Goal: Task Accomplishment & Management: Manage account settings

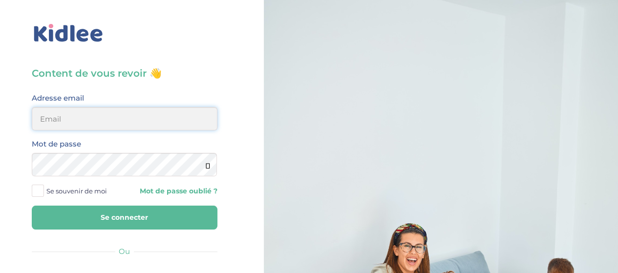
type input "[PERSON_NAME][EMAIL_ADDRESS][DOMAIN_NAME]"
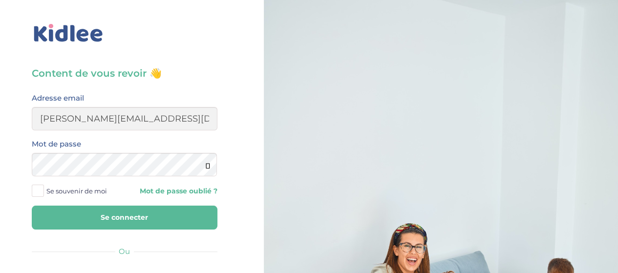
click at [123, 215] on button "Se connecter" at bounding box center [125, 218] width 186 height 24
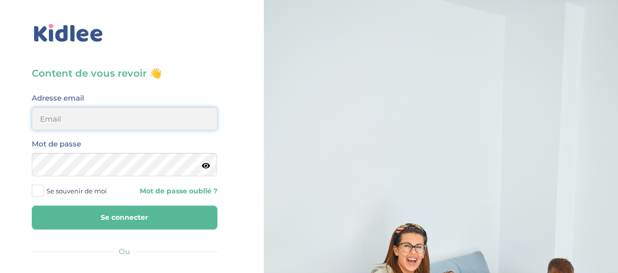
type input "elena.shovkopljas993@gmail.com"
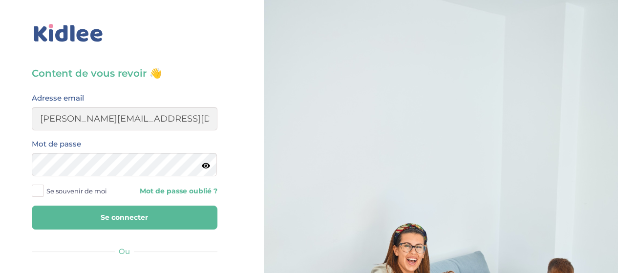
click at [124, 215] on button "Se connecter" at bounding box center [125, 218] width 186 height 24
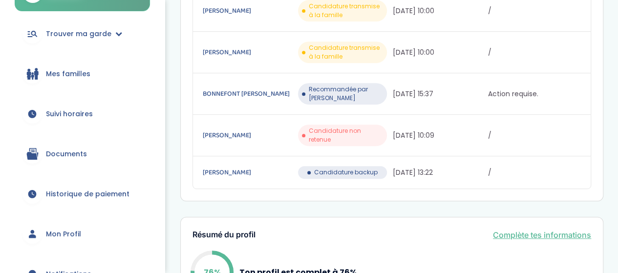
scroll to position [49, 0]
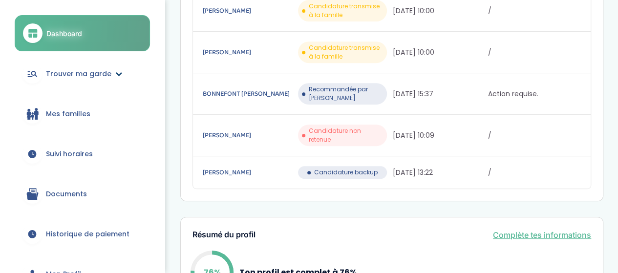
click at [98, 75] on span "Trouver ma garde" at bounding box center [78, 74] width 65 height 10
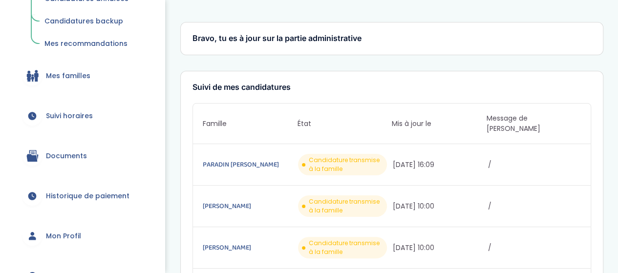
scroll to position [342, 0]
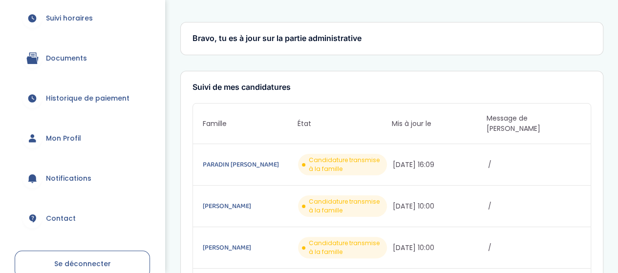
click at [109, 98] on span "Historique de paiement" at bounding box center [88, 98] width 84 height 10
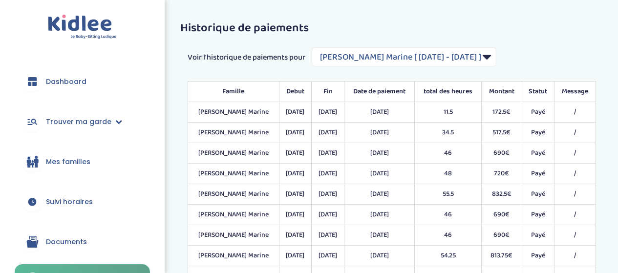
select select "1760"
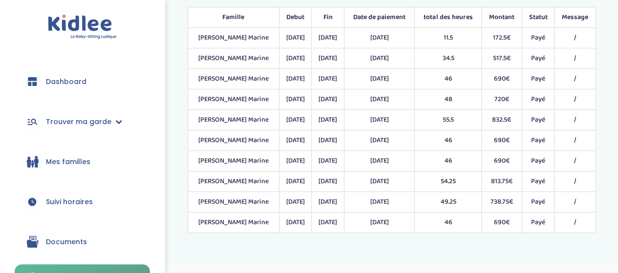
scroll to position [96, 0]
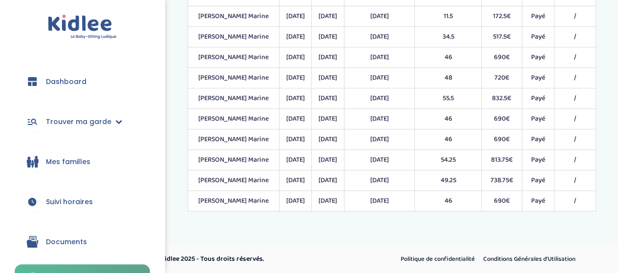
click at [431, 150] on td "54.25" at bounding box center [448, 160] width 67 height 21
click at [363, 142] on td "[DATE]" at bounding box center [379, 139] width 71 height 21
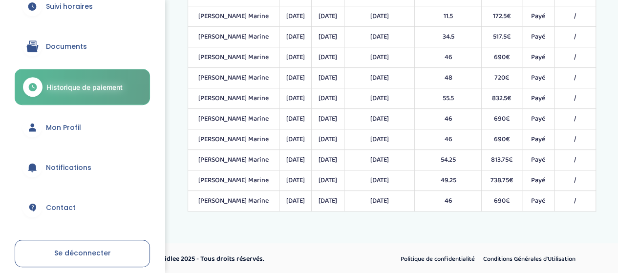
scroll to position [98, 0]
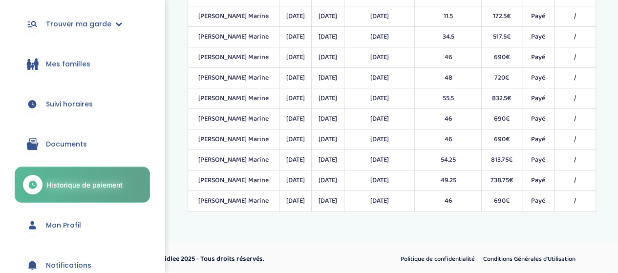
click at [102, 144] on link "Documents" at bounding box center [82, 144] width 135 height 35
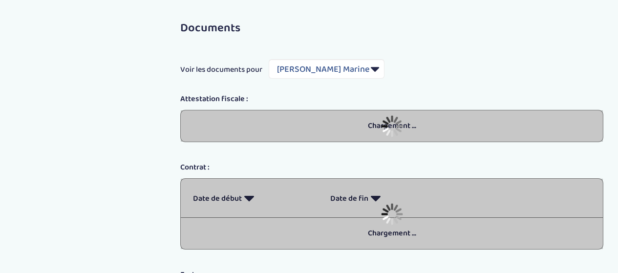
select select "5435"
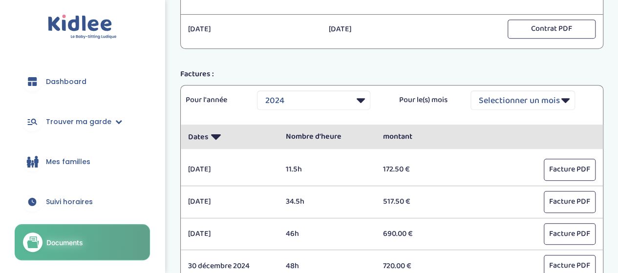
scroll to position [195, 0]
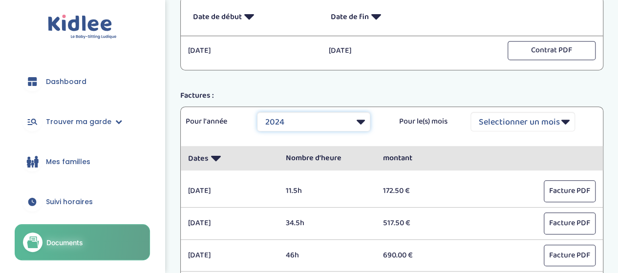
click at [348, 125] on select "Selectionner une année 2024 2025" at bounding box center [313, 122] width 113 height 20
click at [257, 112] on select "Selectionner une année 2024 2025" at bounding box center [313, 122] width 113 height 20
click at [342, 121] on select "Selectionner une année 2024 2025" at bounding box center [313, 122] width 113 height 20
click at [257, 112] on select "Selectionner une année 2024 2025" at bounding box center [313, 122] width 113 height 20
click at [352, 121] on select "Selectionner une année 2024 2025" at bounding box center [313, 122] width 113 height 20
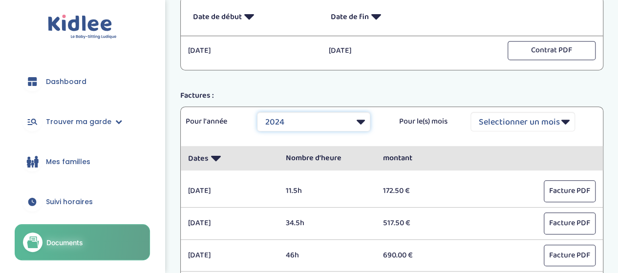
select select "2025"
click at [257, 112] on select "Selectionner une année 2024 2025" at bounding box center [313, 122] width 113 height 20
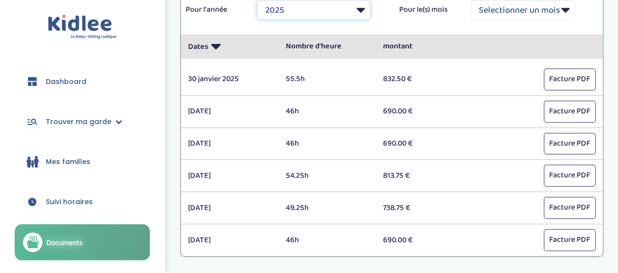
scroll to position [342, 0]
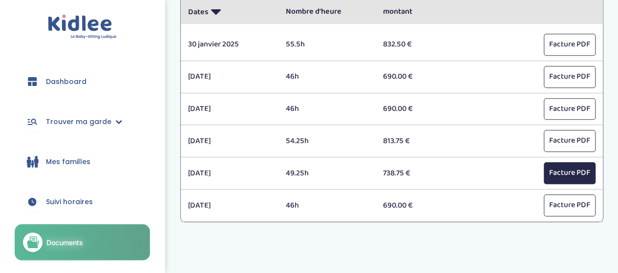
click at [555, 173] on button "Facture PDF" at bounding box center [570, 173] width 52 height 22
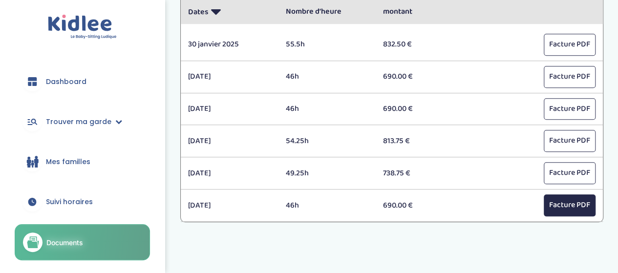
click at [565, 206] on button "Facture PDF" at bounding box center [570, 205] width 52 height 22
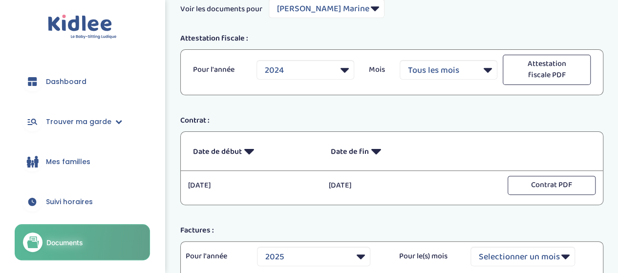
scroll to position [0, 0]
